Goal: Information Seeking & Learning: Learn about a topic

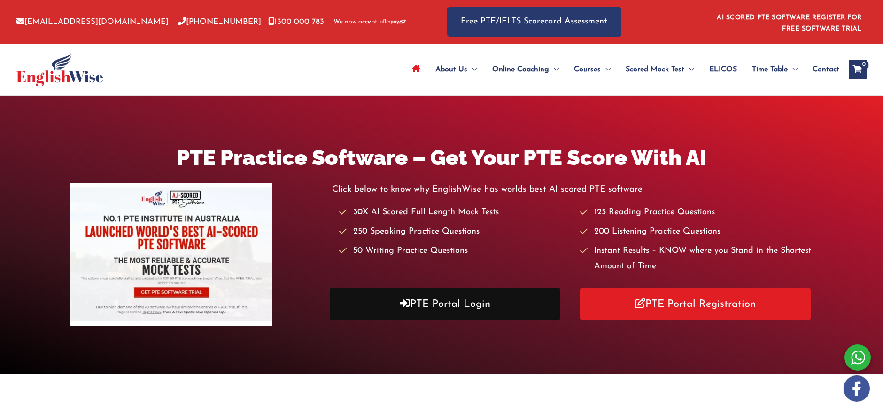
click at [454, 296] on link "PTE Portal Login" at bounding box center [445, 304] width 231 height 32
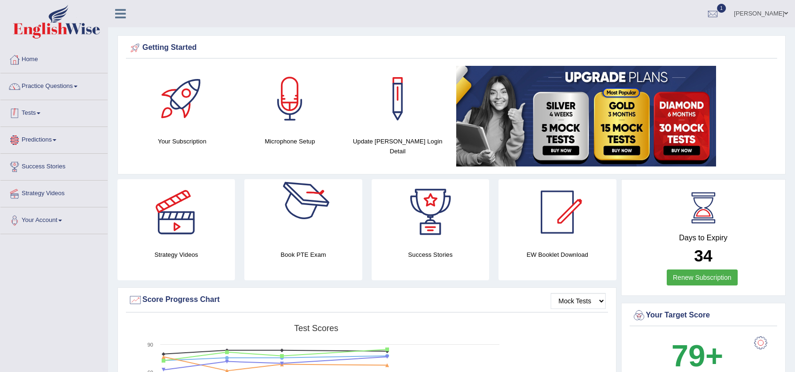
click at [35, 90] on link "Practice Questions" at bounding box center [53, 84] width 107 height 23
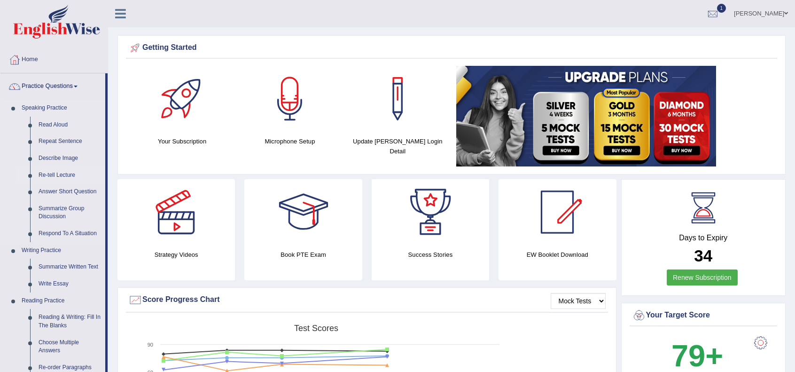
click at [51, 173] on link "Re-tell Lecture" at bounding box center [69, 175] width 71 height 17
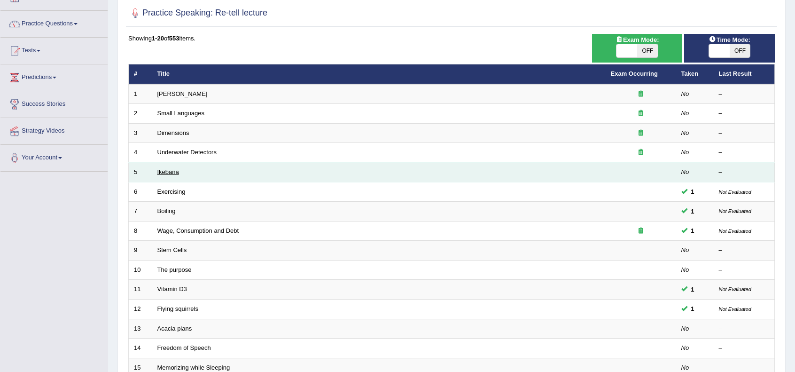
click at [162, 168] on link "Ikebana" at bounding box center [168, 171] width 22 height 7
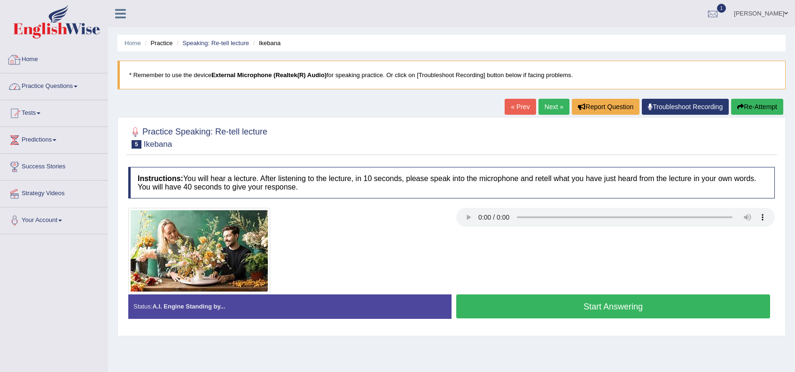
click at [55, 80] on link "Practice Questions" at bounding box center [53, 84] width 107 height 23
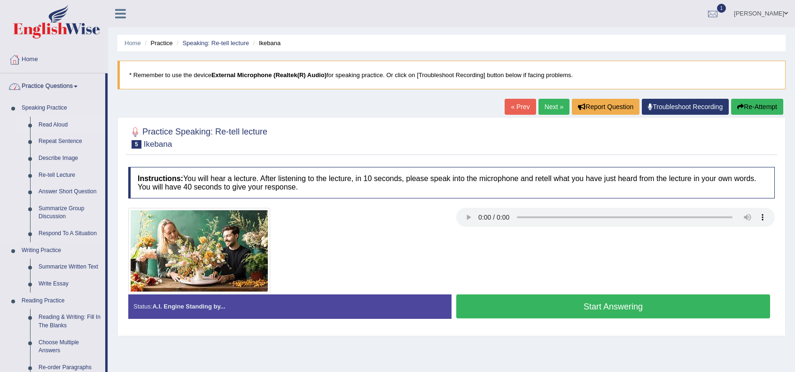
click at [58, 125] on link "Read Aloud" at bounding box center [69, 125] width 71 height 17
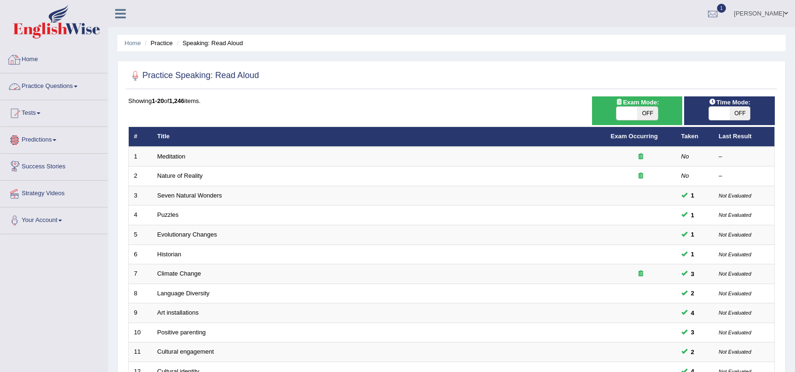
click at [41, 86] on link "Practice Questions" at bounding box center [53, 84] width 107 height 23
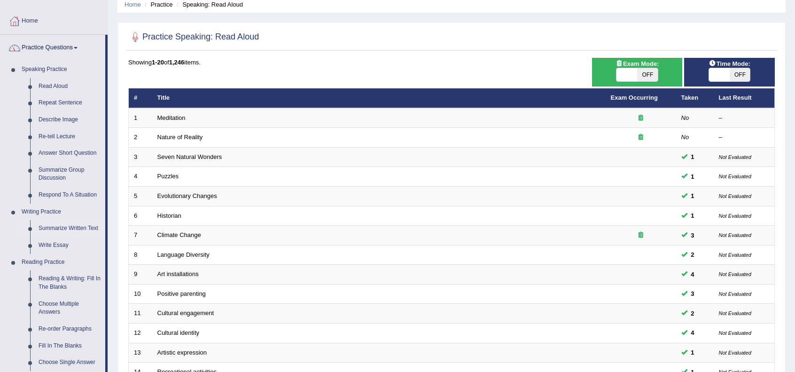
scroll to position [31, 0]
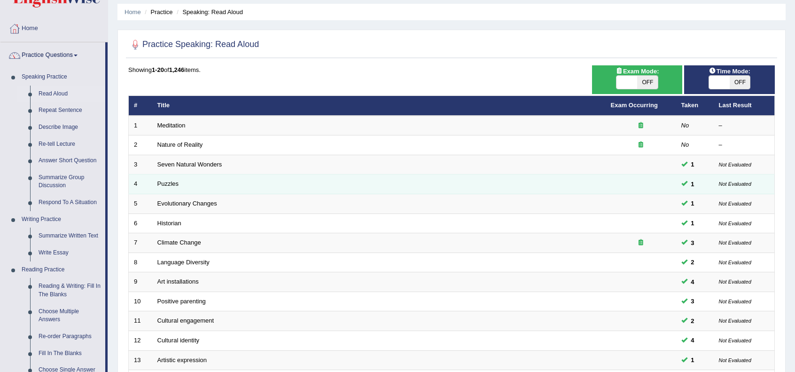
click at [416, 175] on td "Puzzles" at bounding box center [378, 184] width 453 height 20
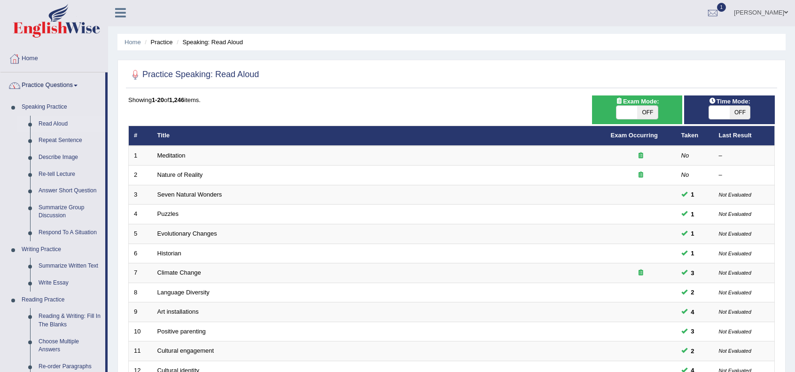
scroll to position [0, 0]
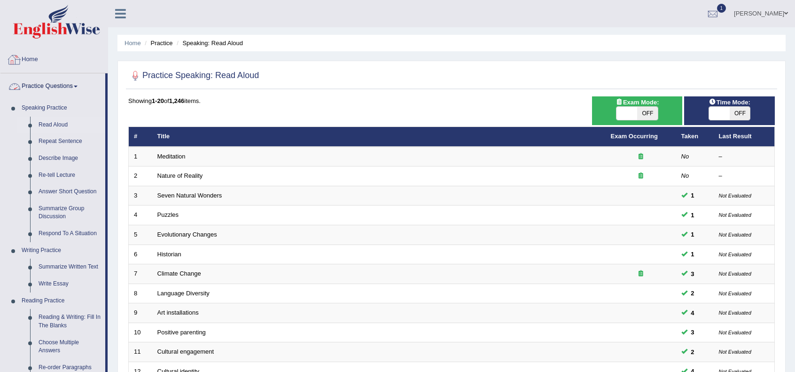
click at [72, 35] on img at bounding box center [56, 22] width 87 height 34
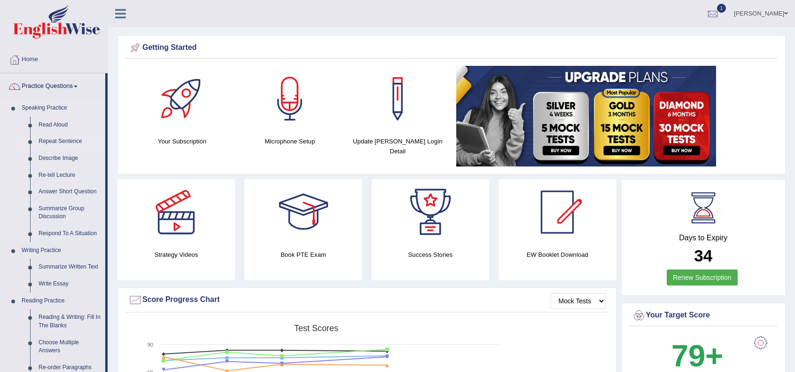
drag, startPoint x: 0, startPoint y: 0, endPoint x: 57, endPoint y: 136, distance: 147.4
click at [57, 136] on link "Repeat Sentence" at bounding box center [69, 141] width 71 height 17
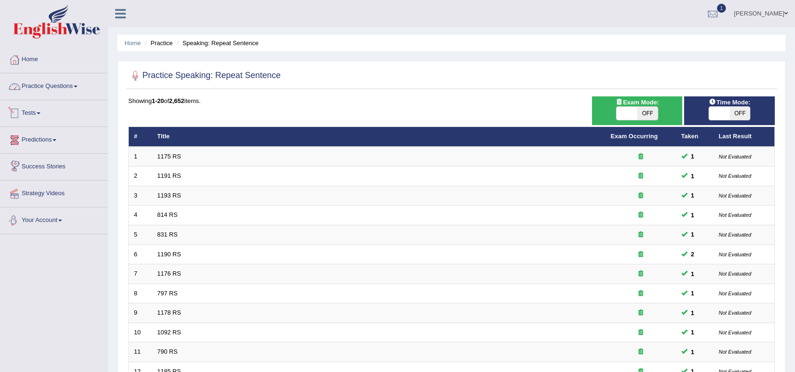
click at [65, 90] on link "Practice Questions" at bounding box center [53, 84] width 107 height 23
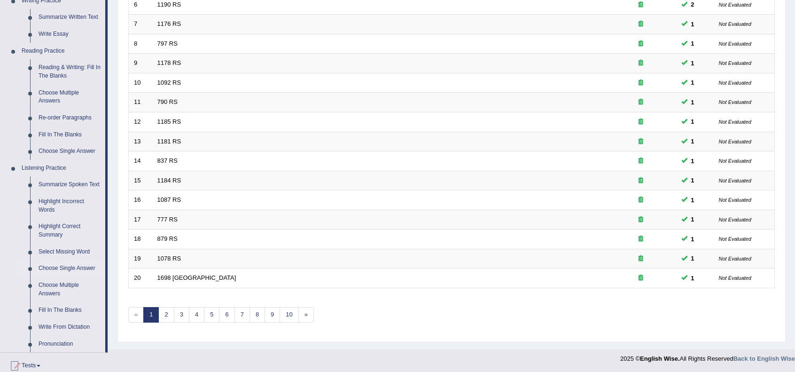
scroll to position [250, 0]
click at [63, 309] on link "Fill In The Blanks" at bounding box center [69, 309] width 71 height 17
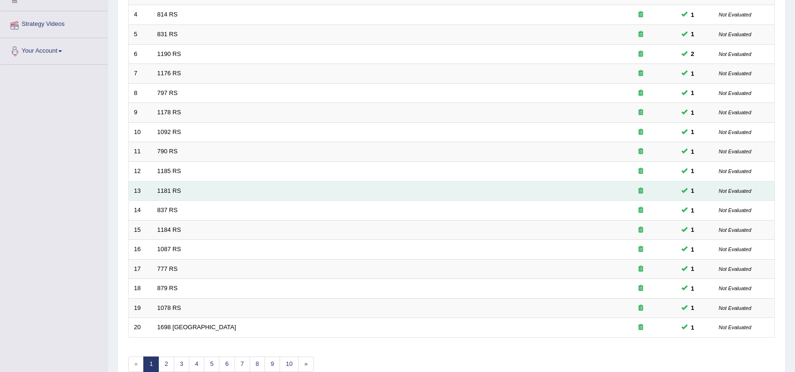
scroll to position [144, 0]
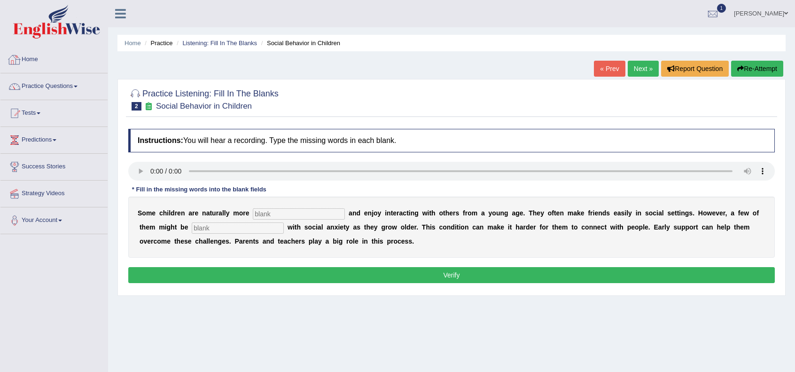
click at [33, 52] on link "Home" at bounding box center [53, 58] width 107 height 23
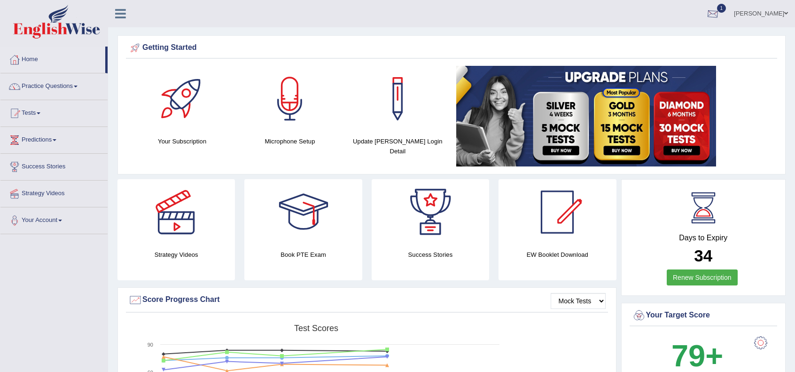
click at [711, 14] on div at bounding box center [713, 14] width 14 height 14
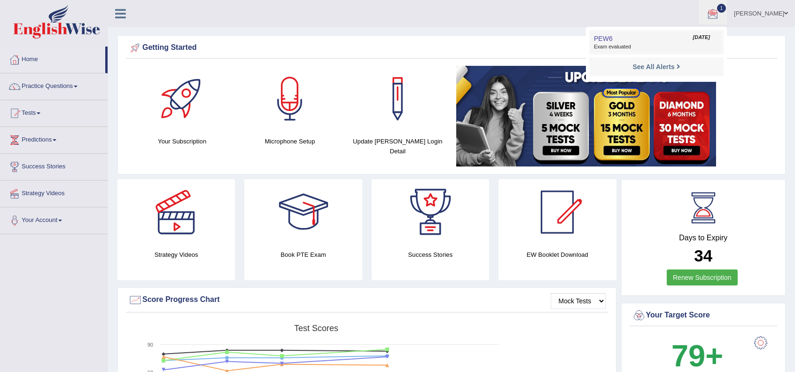
click at [693, 37] on span "Sep 13, 2025" at bounding box center [701, 38] width 17 height 8
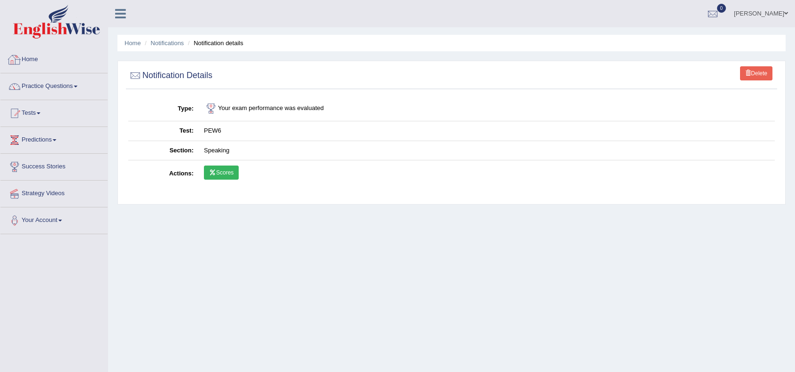
click at [25, 63] on link "Home" at bounding box center [53, 58] width 107 height 23
